Goal: Find specific page/section: Find specific page/section

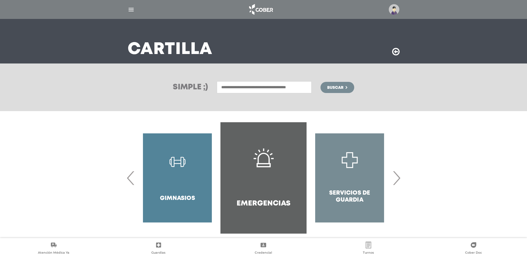
scroll to position [29, 0]
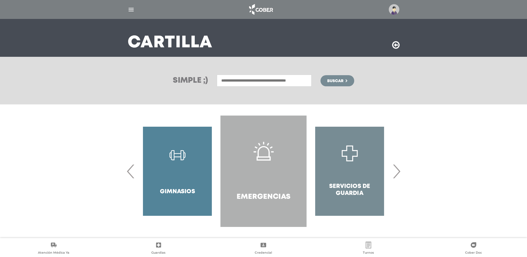
click at [269, 193] on h4 "Emergencias" at bounding box center [264, 197] width 54 height 9
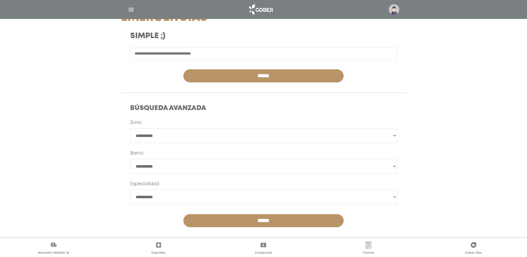
scroll to position [91, 0]
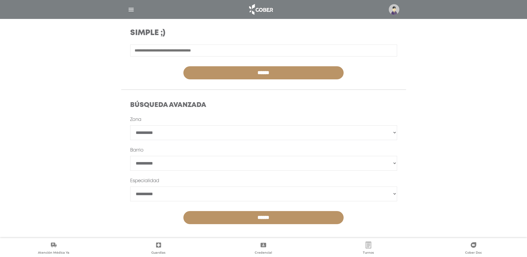
click at [302, 215] on input "******" at bounding box center [264, 217] width 160 height 13
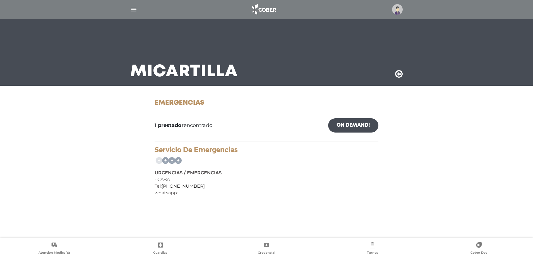
click at [134, 10] on img "button" at bounding box center [133, 9] width 7 height 7
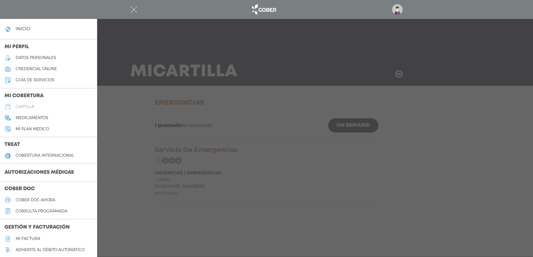
click at [25, 109] on h5 "cartilla" at bounding box center [25, 107] width 18 height 5
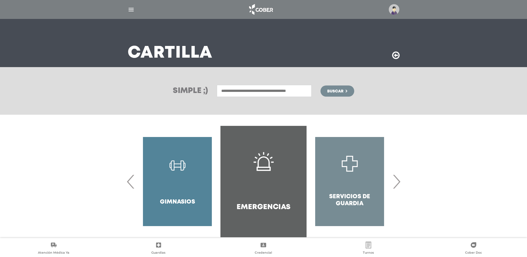
scroll to position [29, 0]
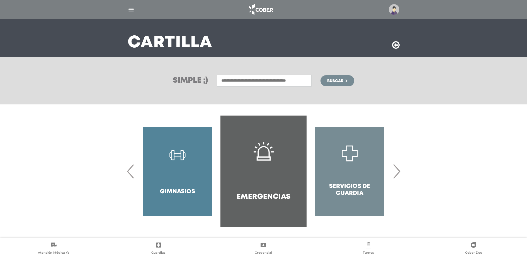
click at [398, 175] on span "›" at bounding box center [396, 171] width 11 height 30
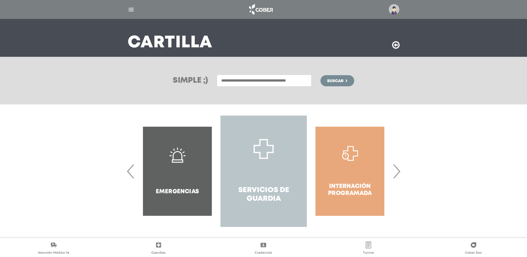
click at [264, 192] on h4 "Servicios de Guardia" at bounding box center [264, 194] width 66 height 17
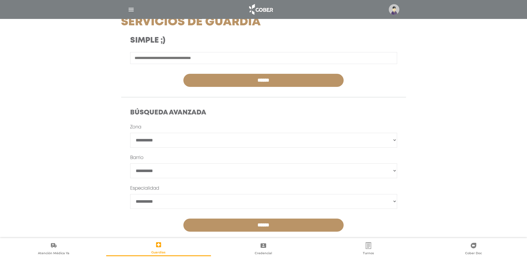
scroll to position [91, 0]
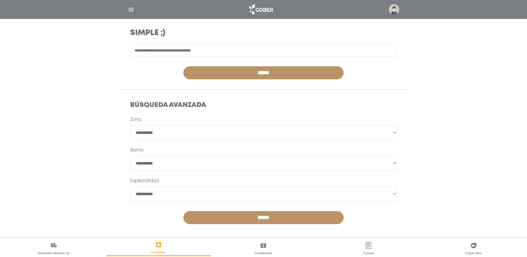
click at [277, 218] on input "******" at bounding box center [264, 217] width 160 height 13
